Goal: Task Accomplishment & Management: Manage account settings

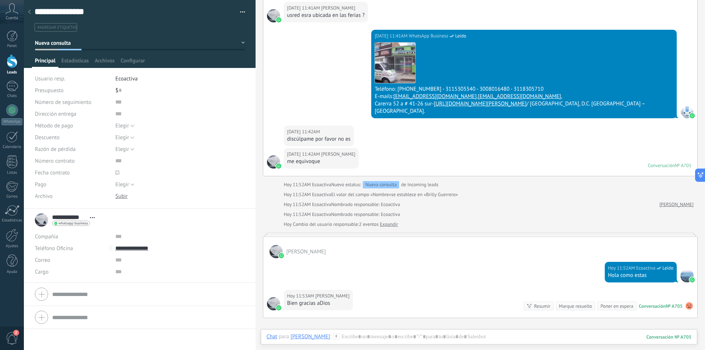
click at [240, 45] on button "Leads Entrantes" at bounding box center [140, 42] width 210 height 13
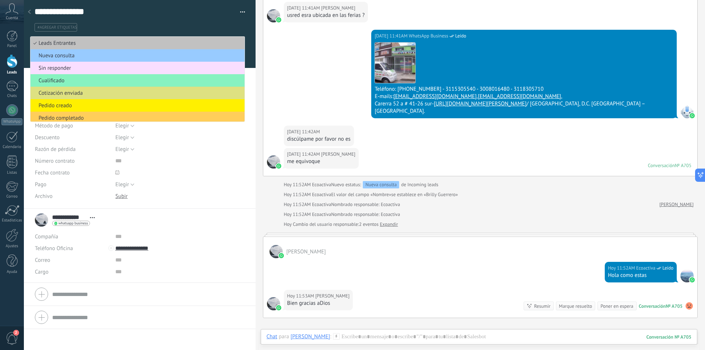
click at [15, 12] on icon at bounding box center [12, 8] width 13 height 11
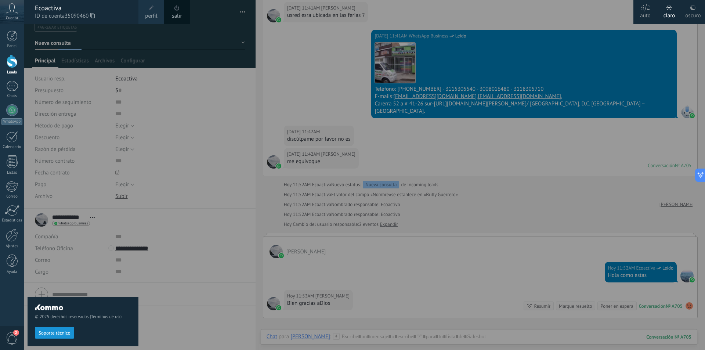
click at [51, 16] on span "ID de cuenta 35090460" at bounding box center [83, 16] width 96 height 8
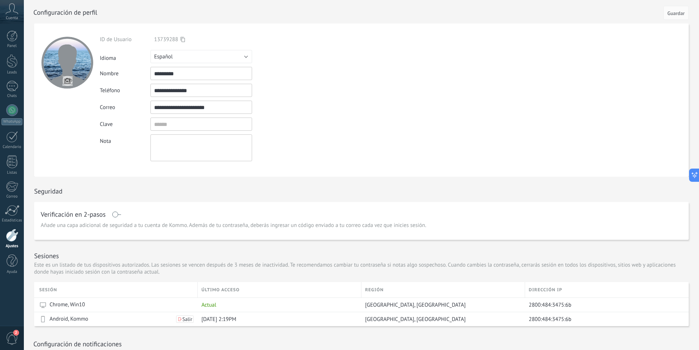
click at [181, 38] on icon at bounding box center [183, 40] width 4 height 6
click at [174, 40] on span "13739288" at bounding box center [166, 39] width 24 height 7
click at [95, 340] on span "[PERSON_NAME]: Mensaje de voz" at bounding box center [97, 340] width 97 height 7
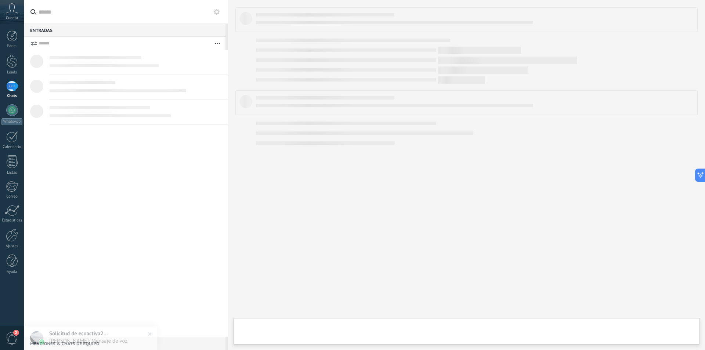
type textarea "**********"
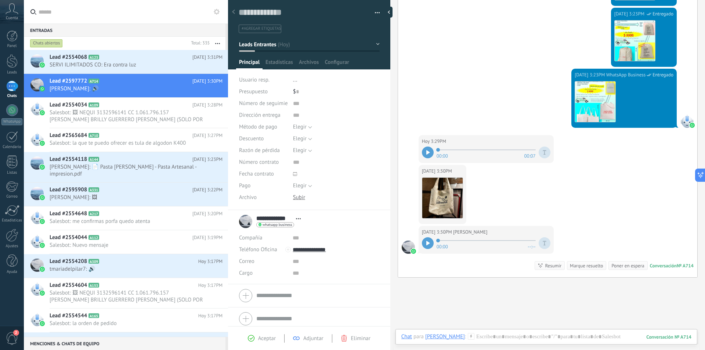
scroll to position [419, 0]
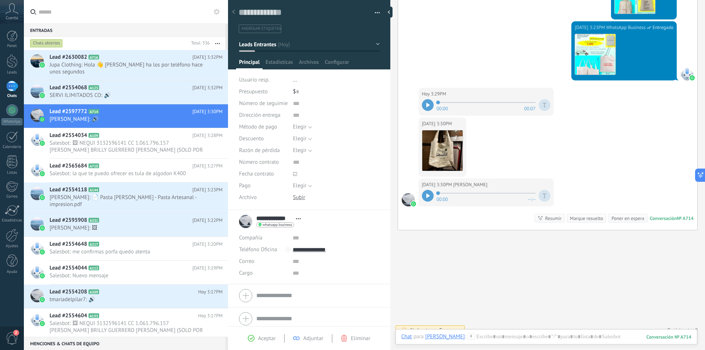
click at [429, 193] on icon at bounding box center [428, 195] width 4 height 4
click at [443, 142] on img at bounding box center [442, 150] width 40 height 40
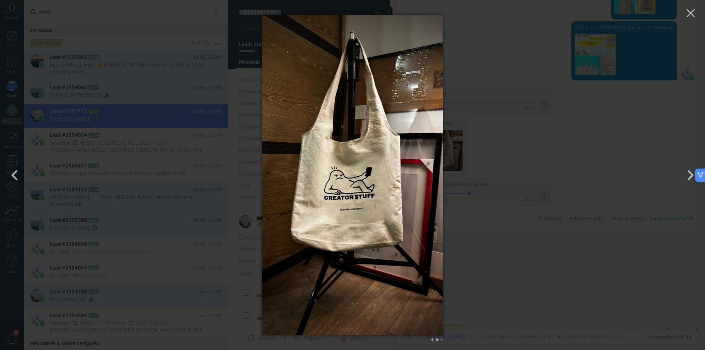
click at [543, 177] on div "4 de 4" at bounding box center [352, 175] width 705 height 350
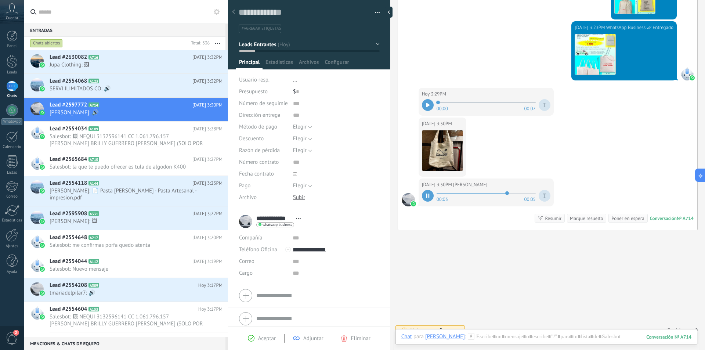
click at [429, 100] on div at bounding box center [428, 105] width 12 height 12
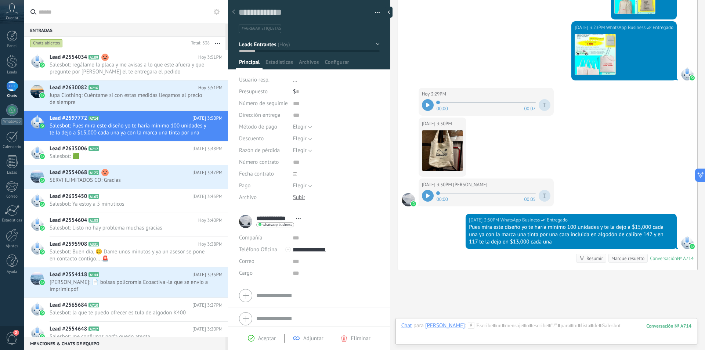
scroll to position [460, 0]
